Goal: Check status: Check status

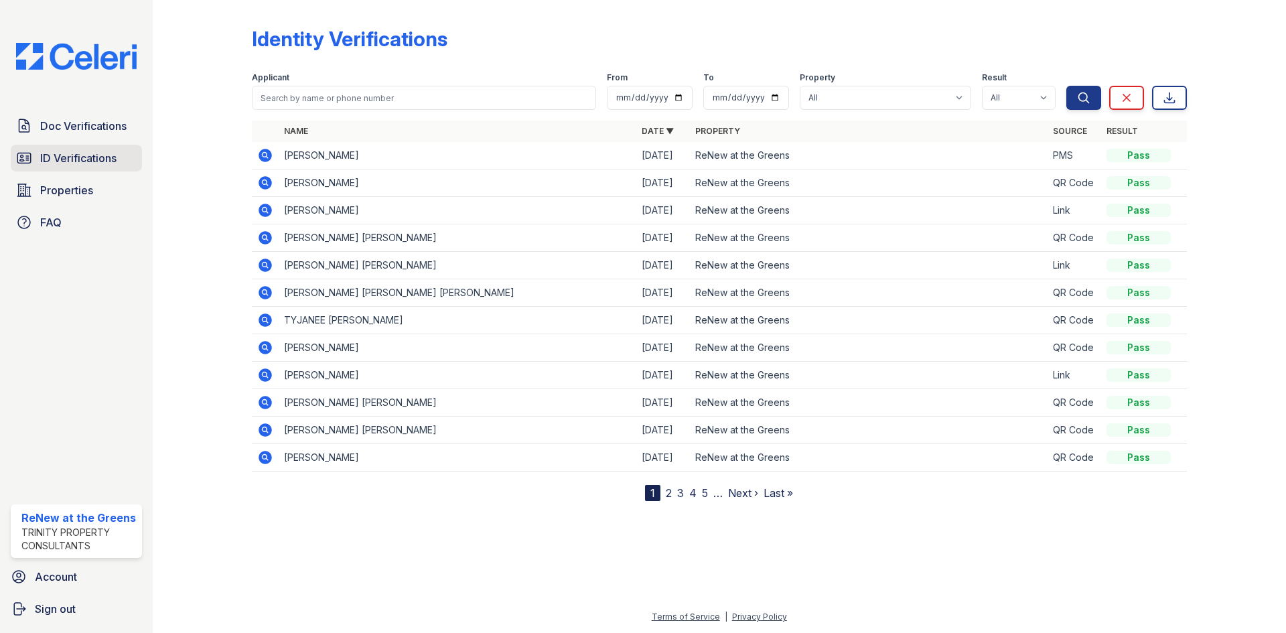
click at [91, 151] on span "ID Verifications" at bounding box center [78, 158] width 76 height 16
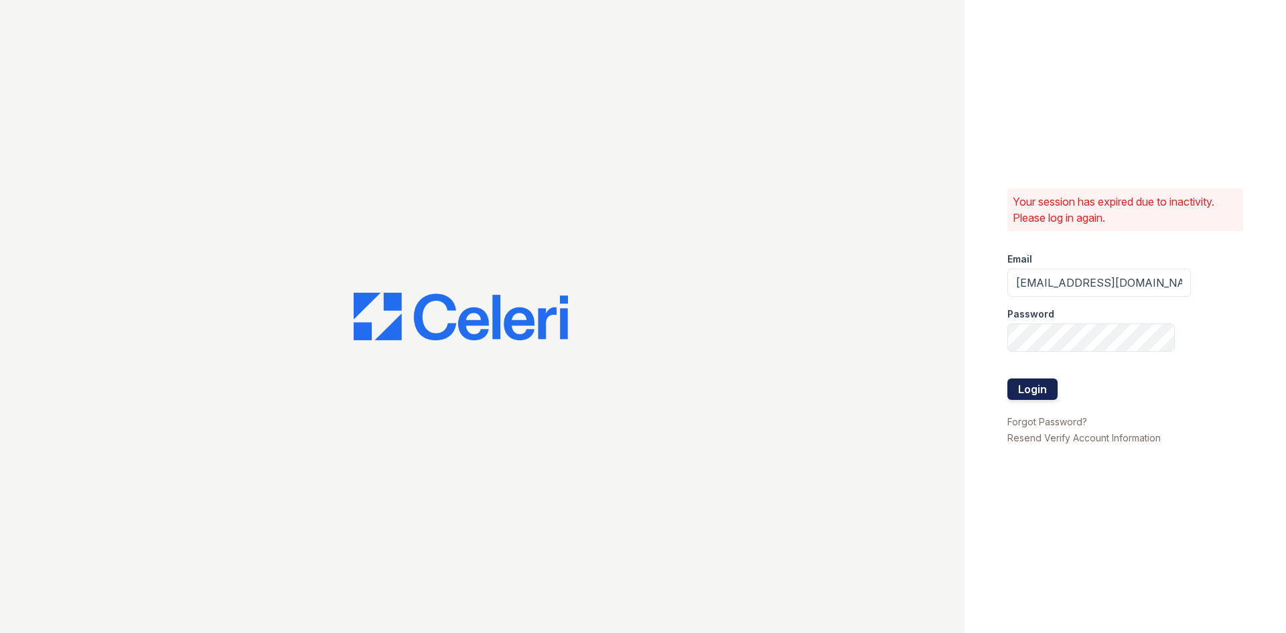
click at [1053, 390] on button "Login" at bounding box center [1032, 388] width 50 height 21
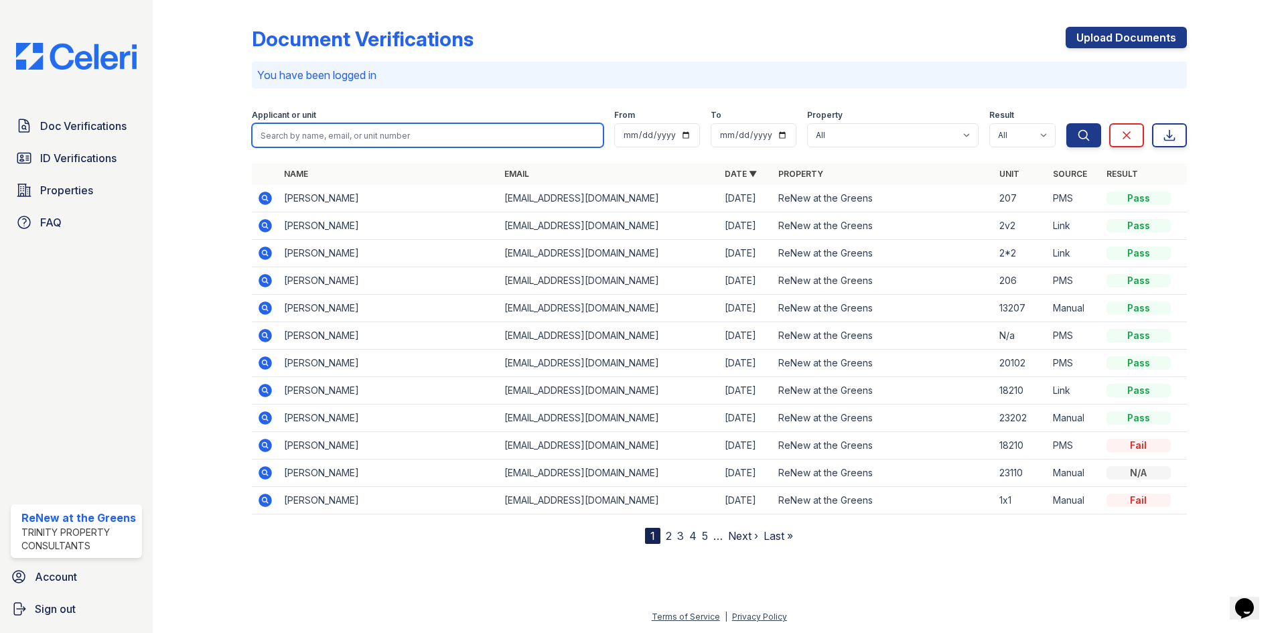
click at [556, 135] on input "search" at bounding box center [428, 135] width 352 height 24
type input "[PERSON_NAME]"
click at [1066, 123] on button "Search" at bounding box center [1083, 135] width 35 height 24
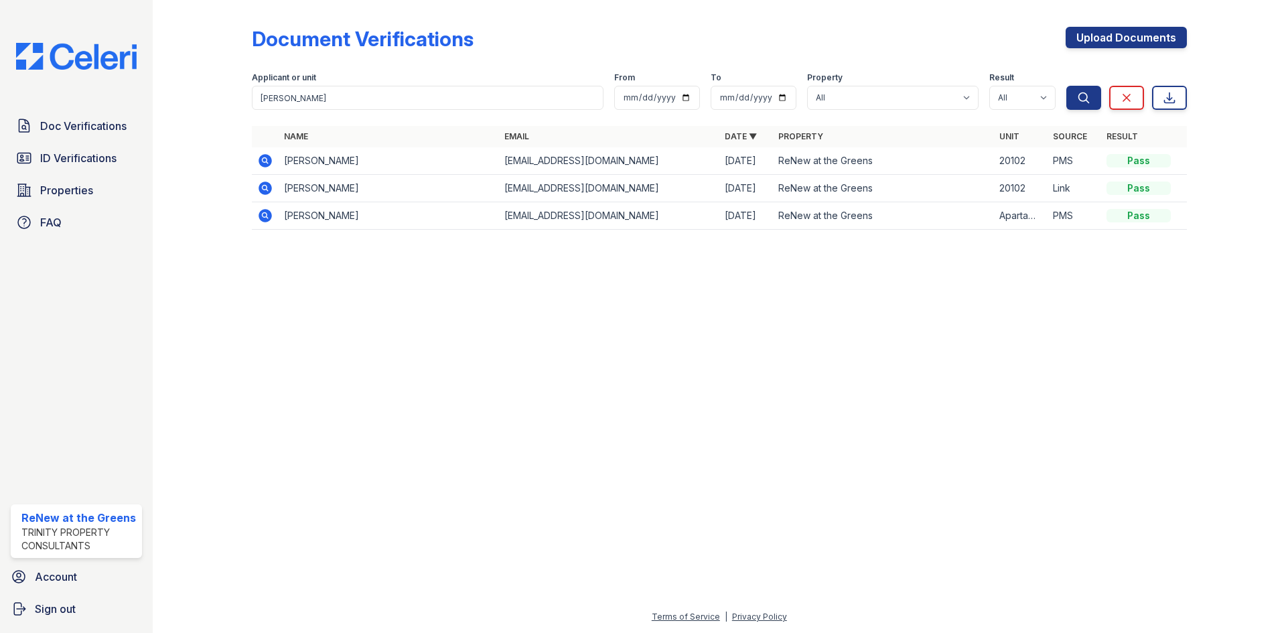
click at [263, 185] on icon at bounding box center [265, 188] width 16 height 16
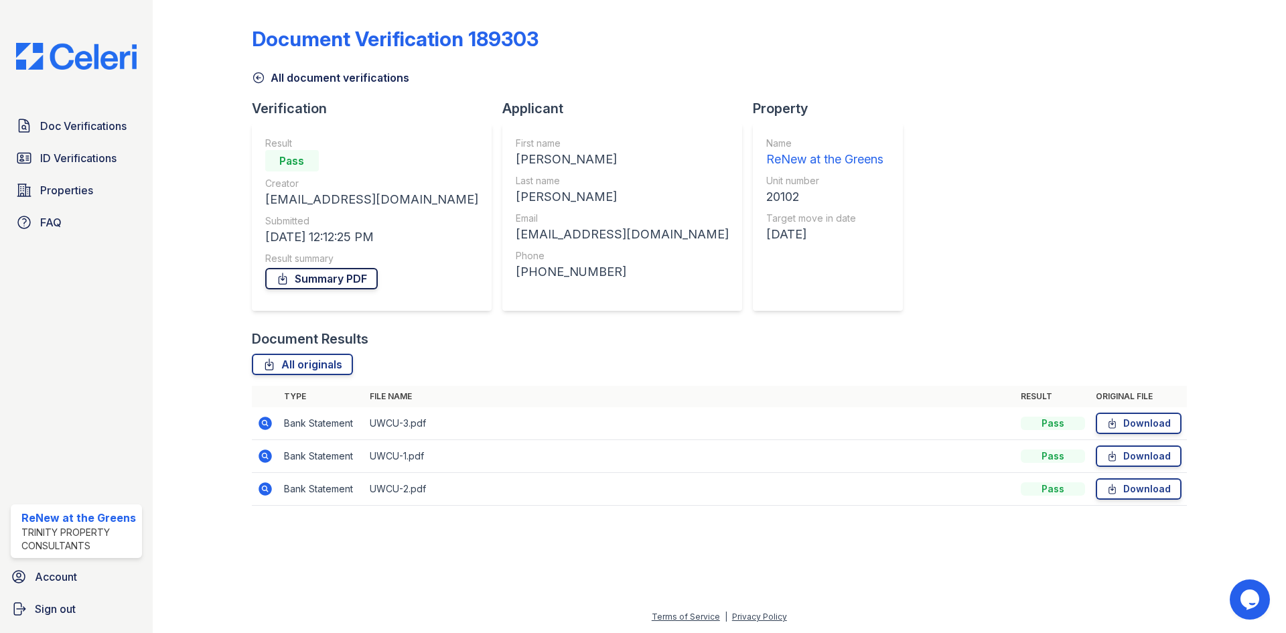
click at [318, 284] on link "Summary PDF" at bounding box center [321, 278] width 113 height 21
click at [278, 76] on link "All document verifications" at bounding box center [330, 78] width 157 height 16
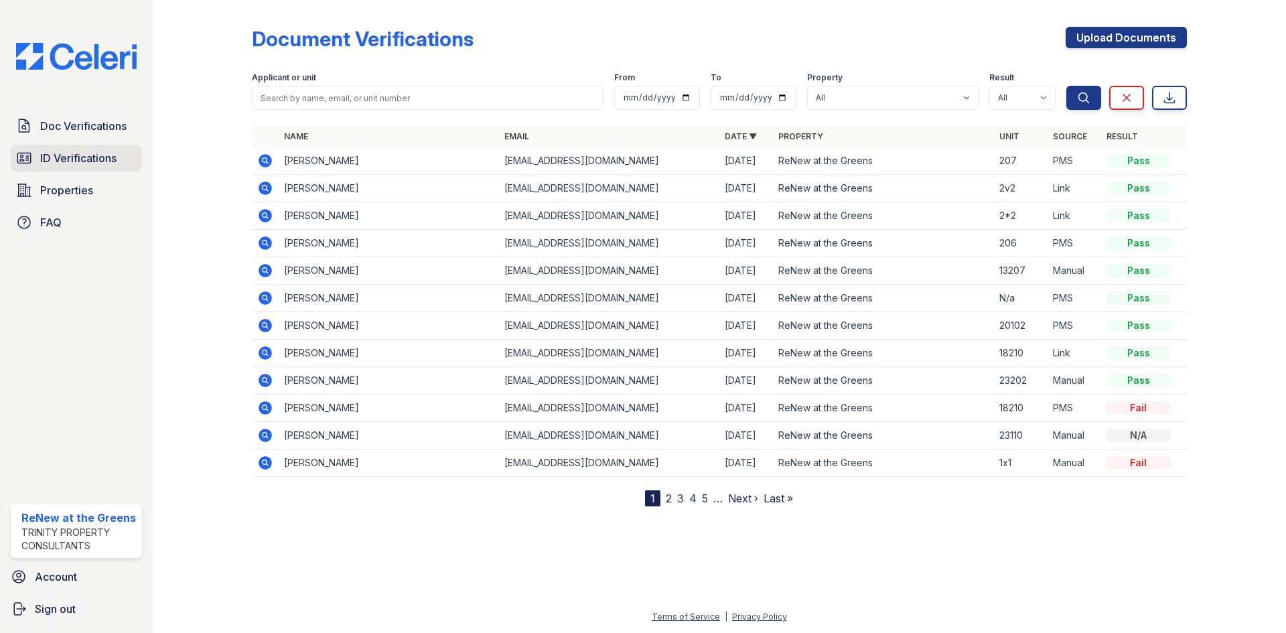
click at [118, 153] on link "ID Verifications" at bounding box center [76, 158] width 131 height 27
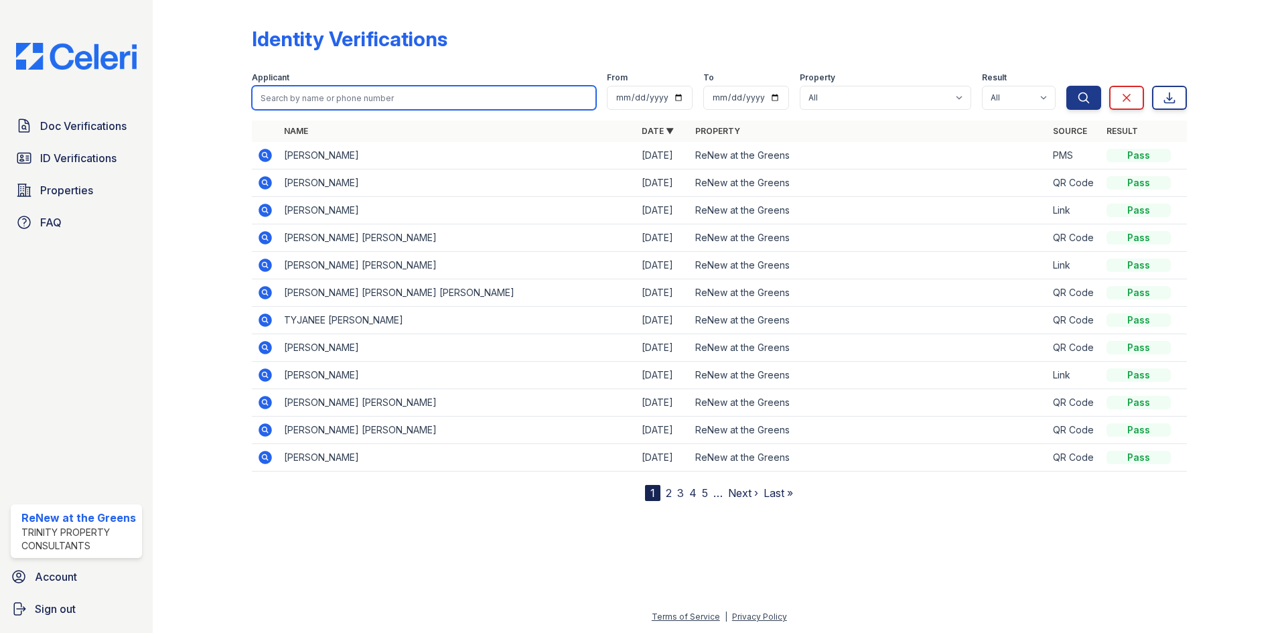
click at [350, 98] on input "search" at bounding box center [424, 98] width 344 height 24
type input "soza"
click at [1066, 86] on button "Search" at bounding box center [1083, 98] width 35 height 24
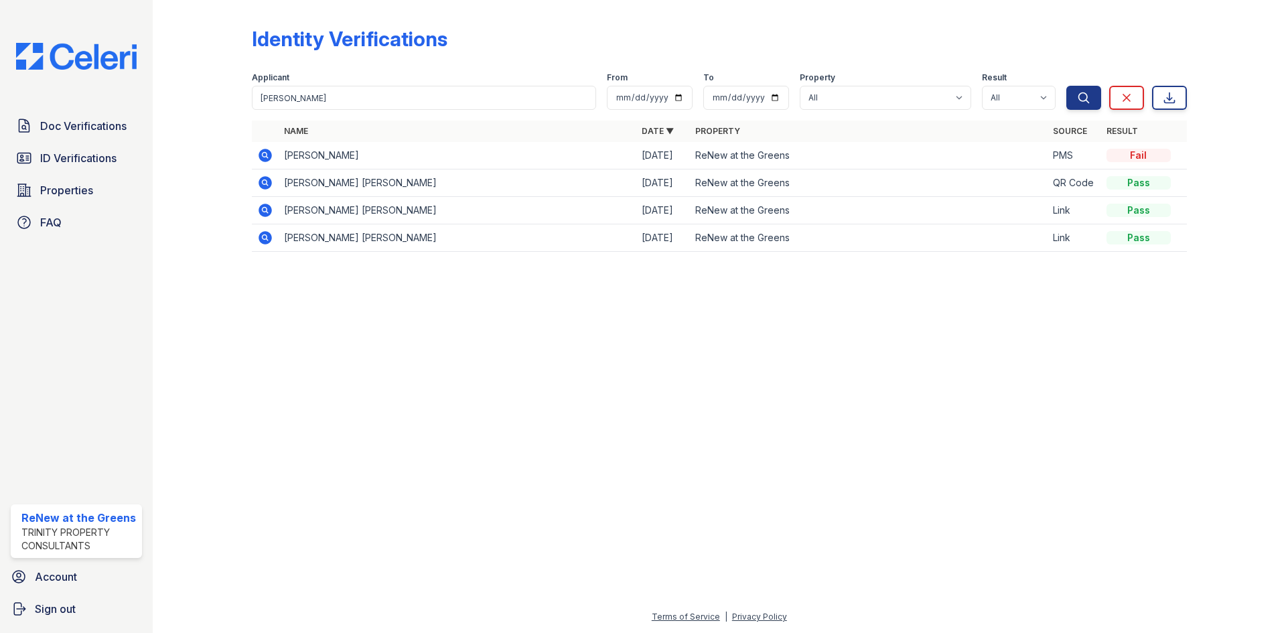
click at [263, 215] on icon at bounding box center [264, 210] width 13 height 13
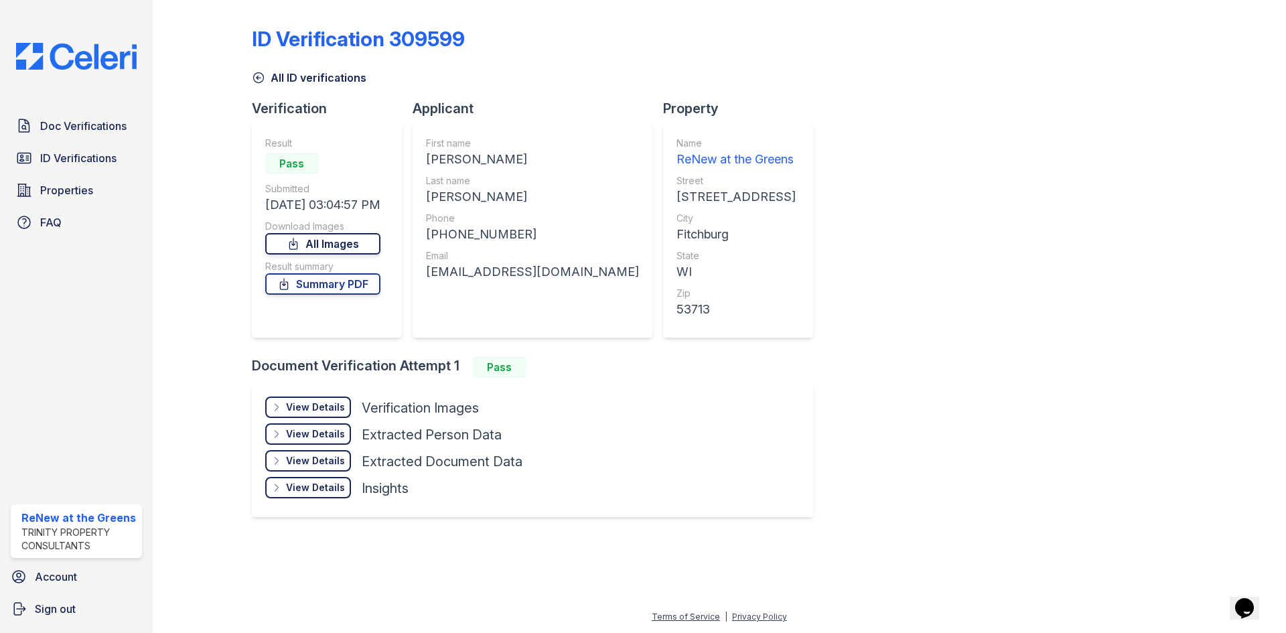
click at [316, 247] on link "All Images" at bounding box center [322, 243] width 115 height 21
